Goal: Information Seeking & Learning: Learn about a topic

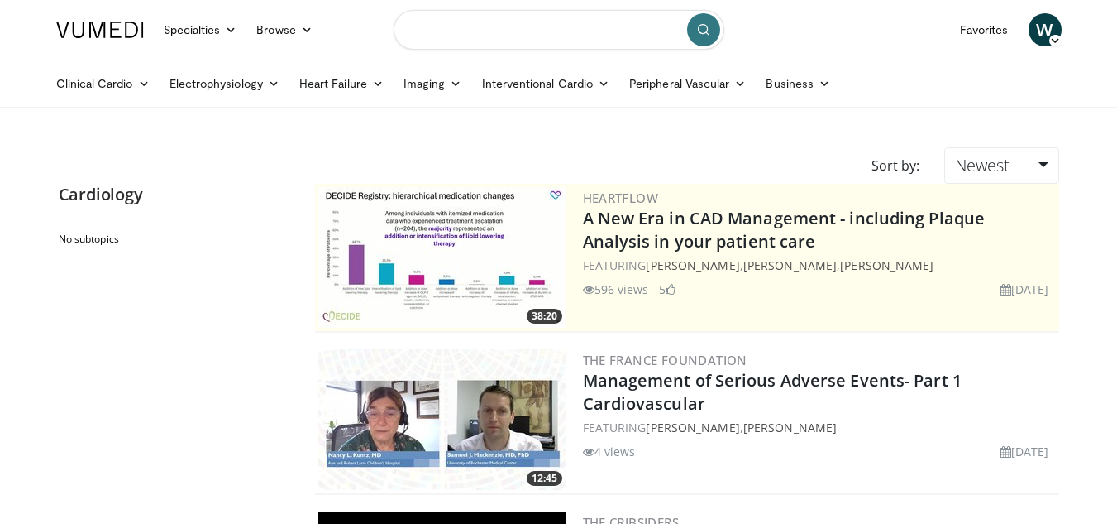
click at [560, 32] on input "Search topics, interventions" at bounding box center [559, 30] width 331 height 40
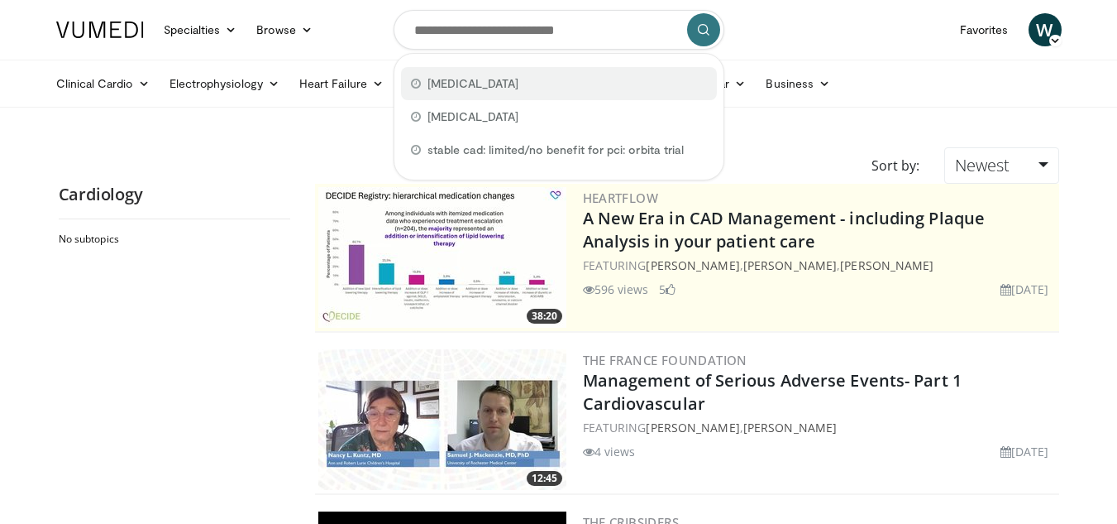
click at [519, 85] on div "tricuspid valve" at bounding box center [559, 83] width 316 height 33
type input "**********"
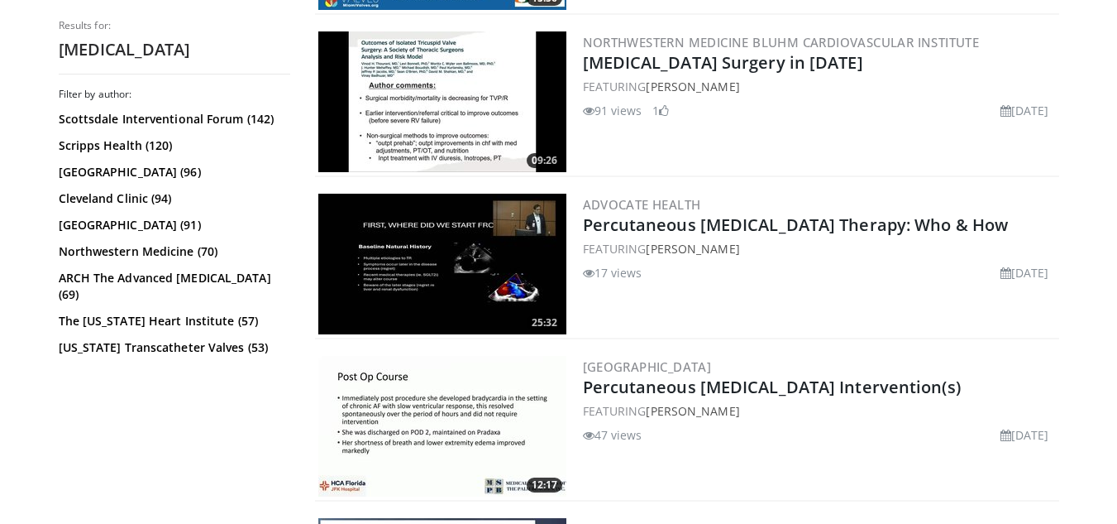
scroll to position [876, 0]
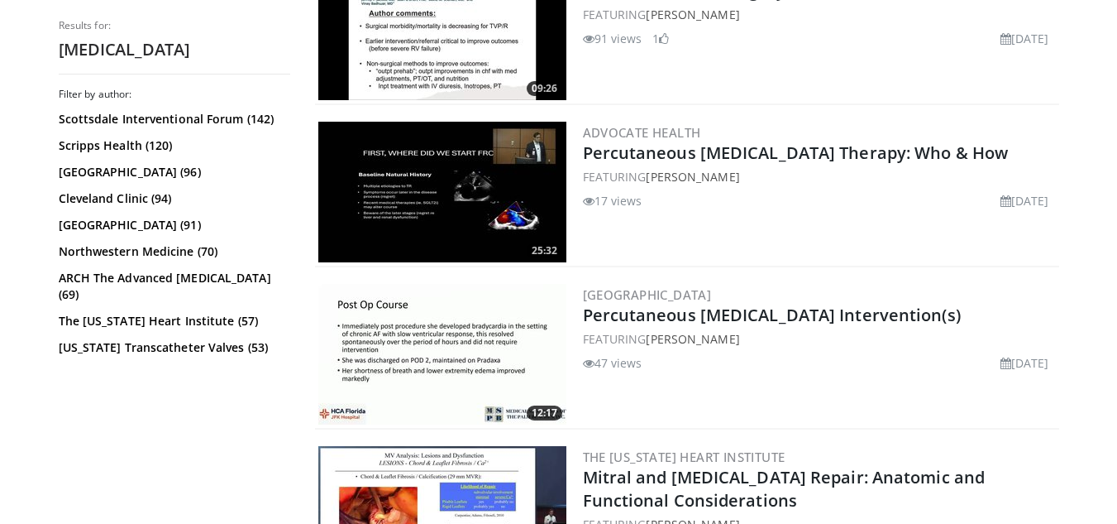
click at [419, 347] on img at bounding box center [442, 354] width 248 height 141
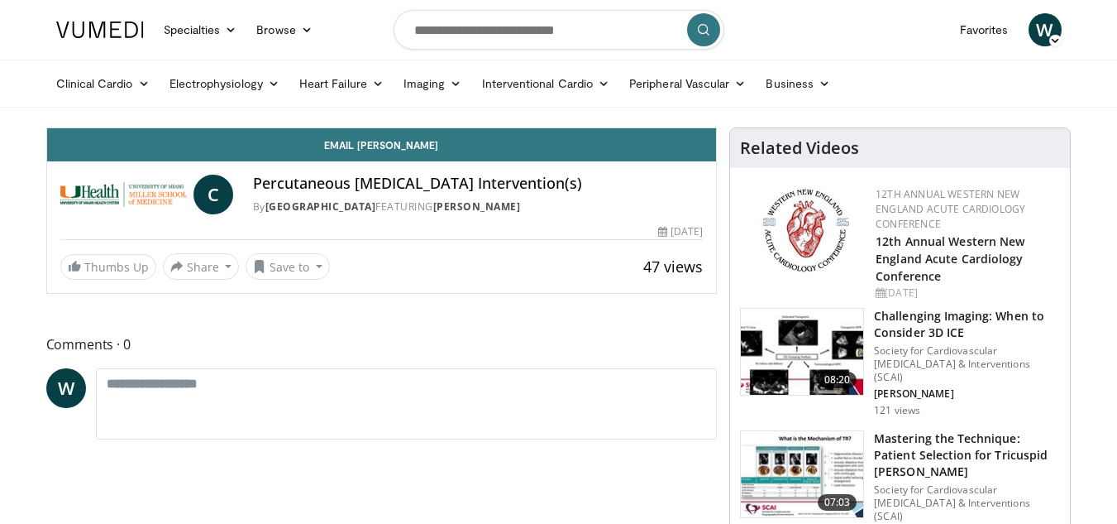
click at [356, 185] on h4 "Percutaneous [MEDICAL_DATA] Intervention(s)" at bounding box center [478, 184] width 450 height 18
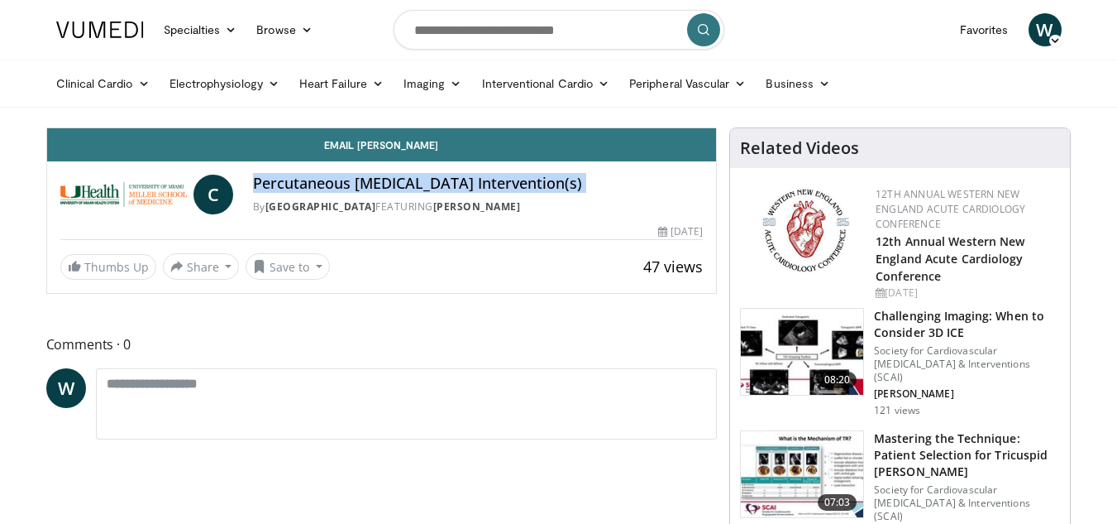
click at [356, 185] on h4 "Percutaneous [MEDICAL_DATA] Intervention(s)" at bounding box center [478, 184] width 450 height 18
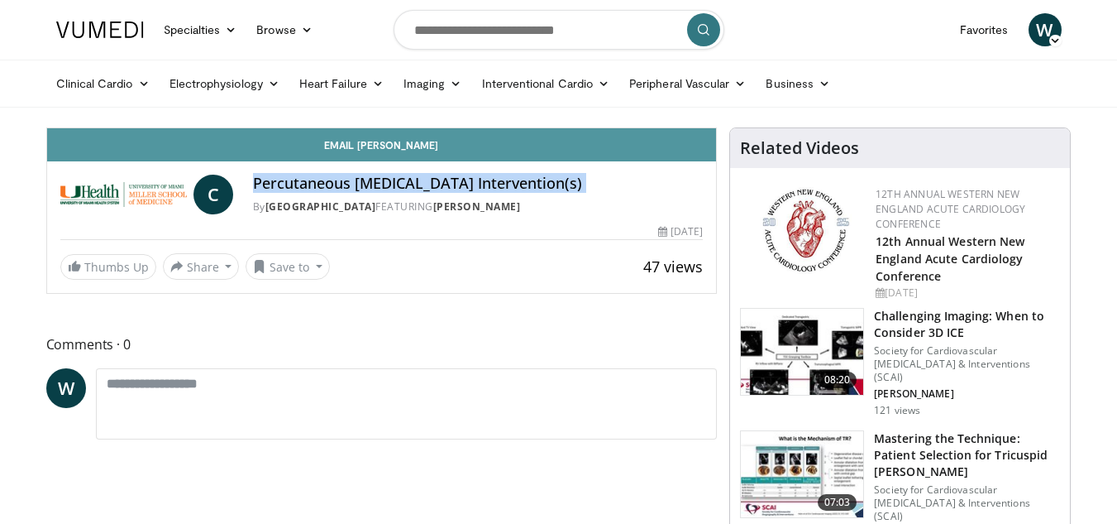
click at [365, 132] on link "Email [PERSON_NAME]" at bounding box center [382, 144] width 670 height 33
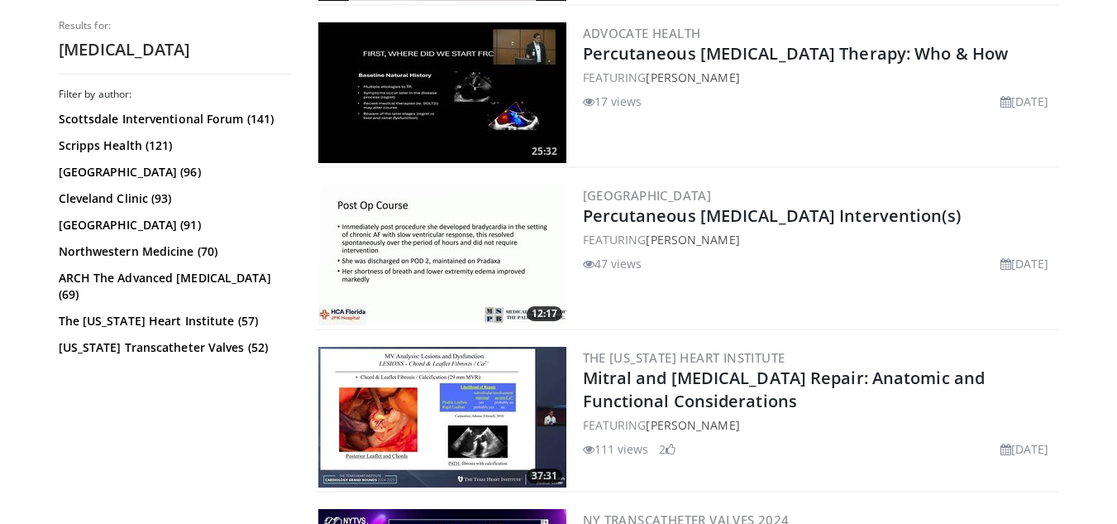
scroll to position [968, 0]
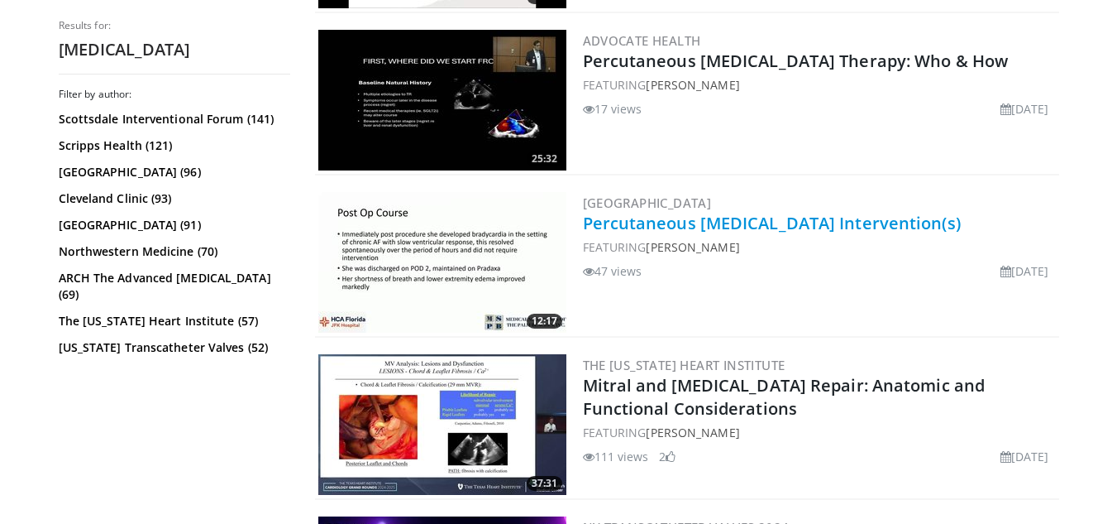
click at [690, 225] on link "Percutaneous [MEDICAL_DATA] Intervention(s)" at bounding box center [772, 223] width 378 height 22
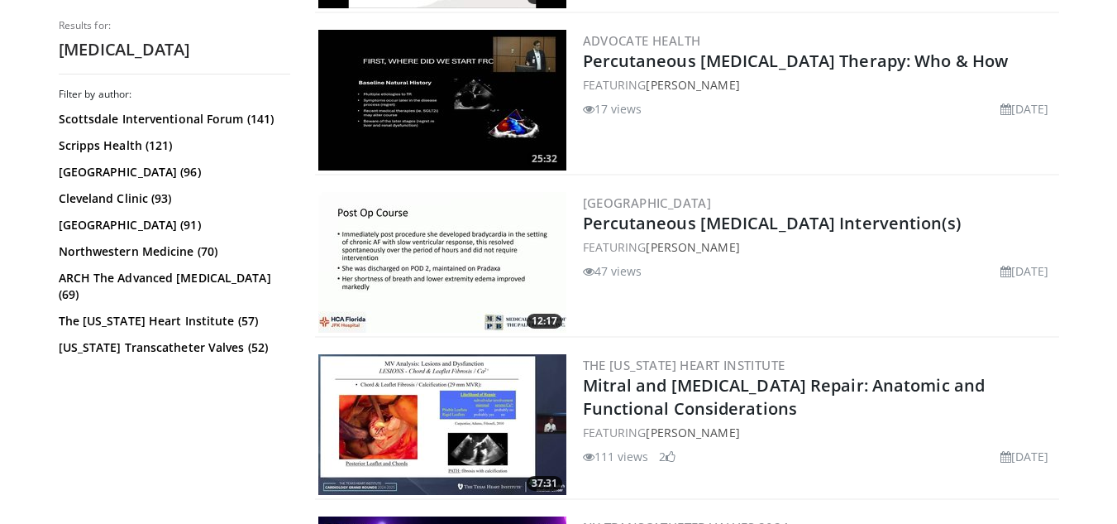
click at [423, 270] on img at bounding box center [442, 262] width 248 height 141
click at [410, 128] on img at bounding box center [442, 100] width 248 height 141
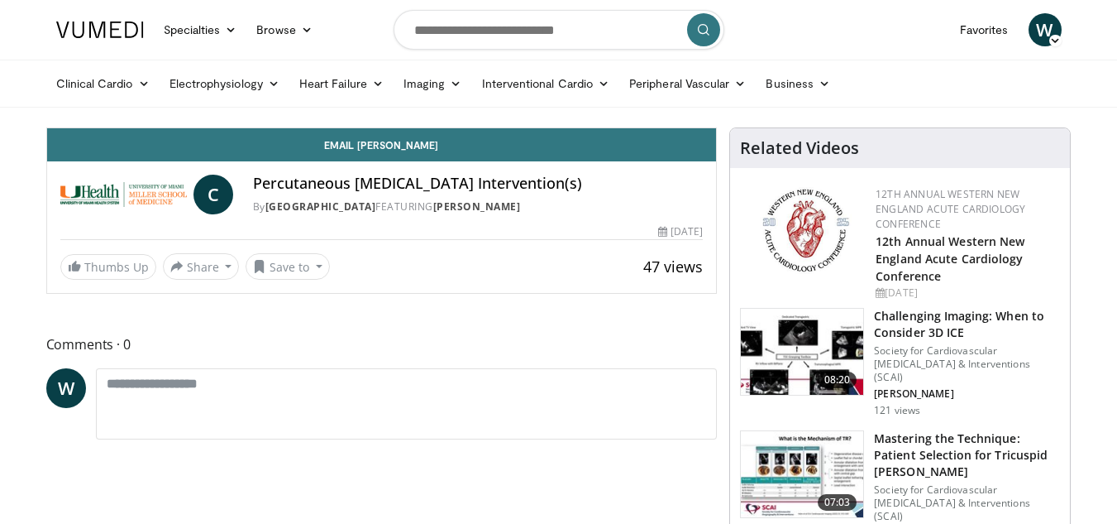
click at [793, 237] on img at bounding box center [806, 230] width 92 height 87
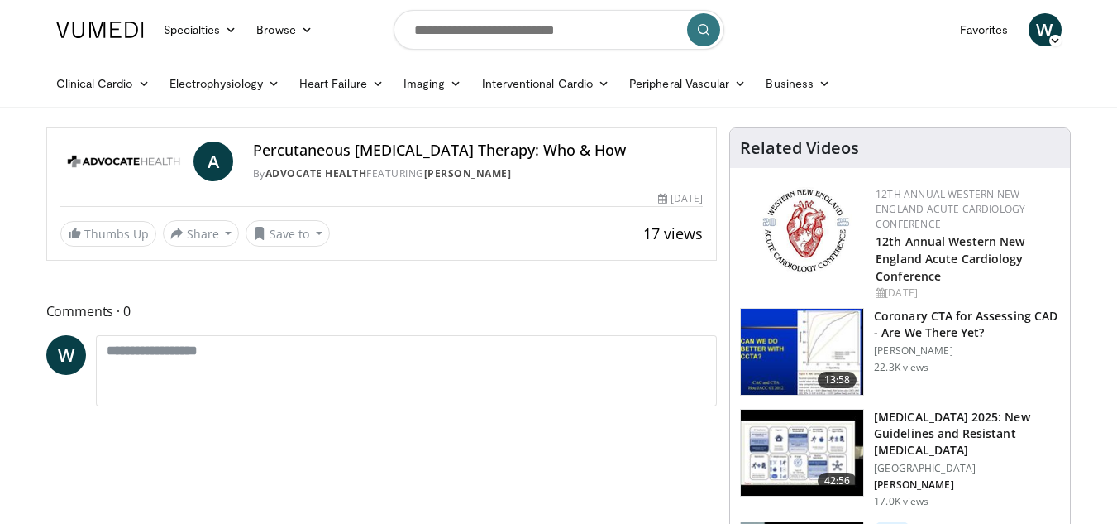
click at [405, 150] on h4 "Percutaneous [MEDICAL_DATA] Therapy: Who & How" at bounding box center [478, 150] width 450 height 18
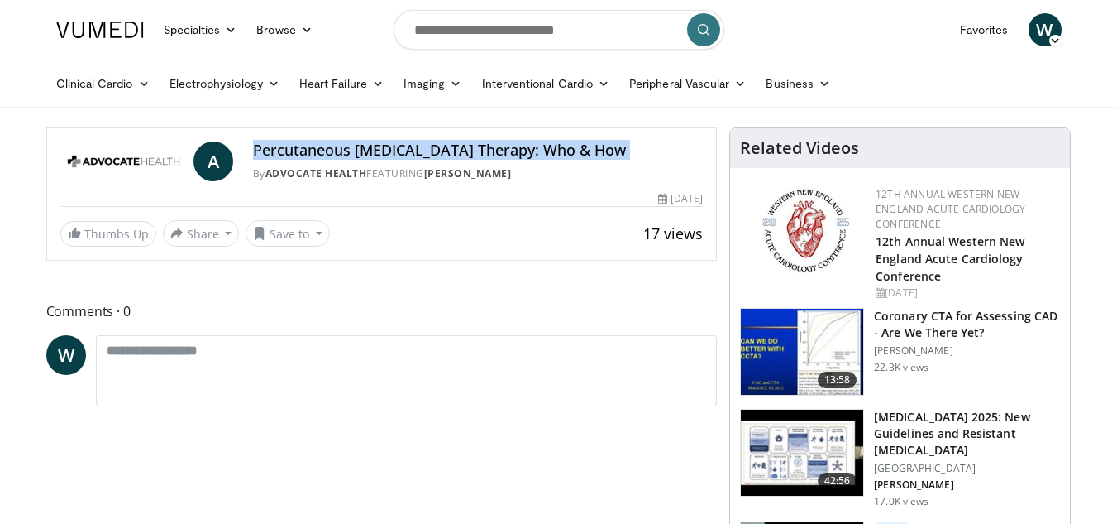
click at [405, 150] on h4 "Percutaneous [MEDICAL_DATA] Therapy: Who & How" at bounding box center [478, 150] width 450 height 18
